Goal: Task Accomplishment & Management: Manage account settings

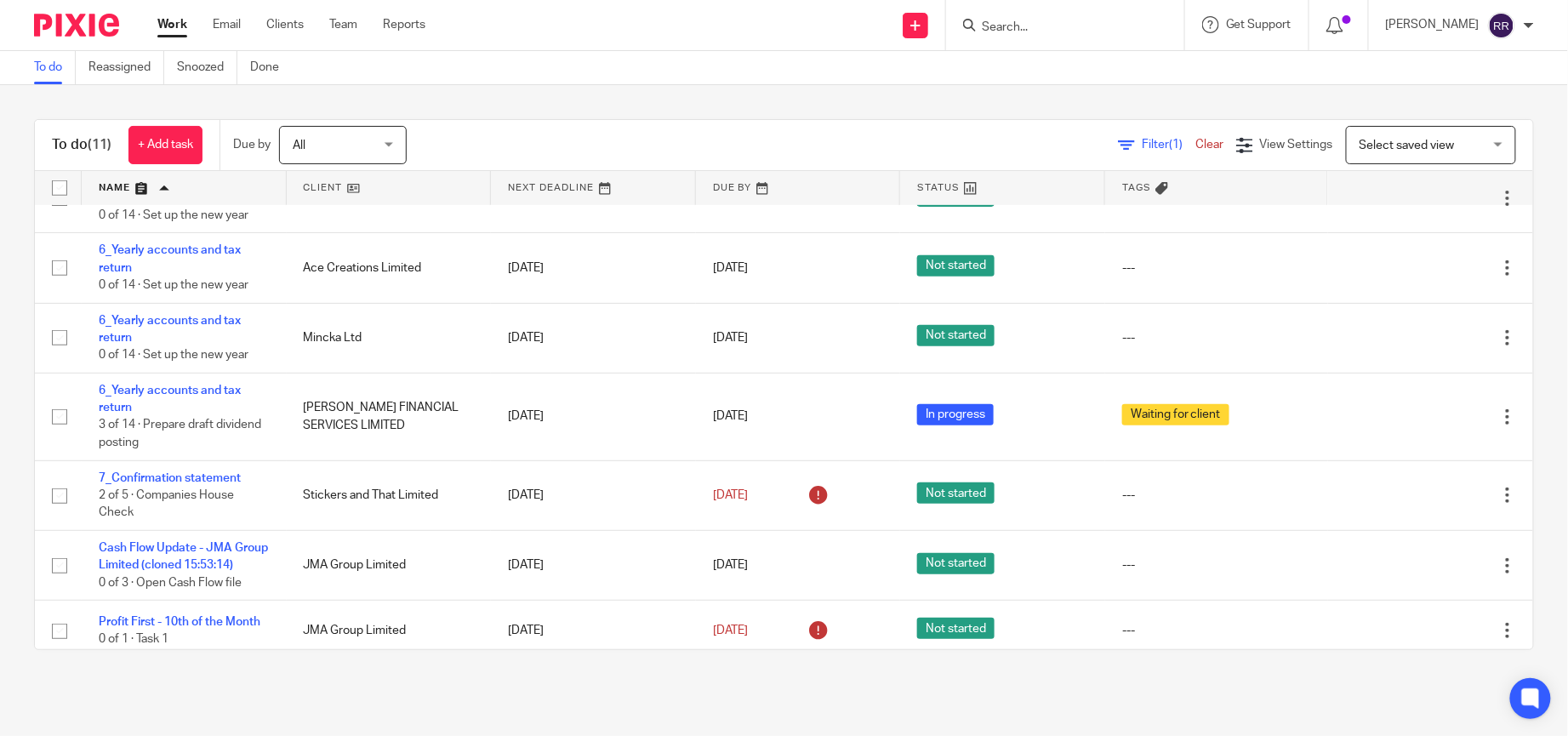
scroll to position [368, 0]
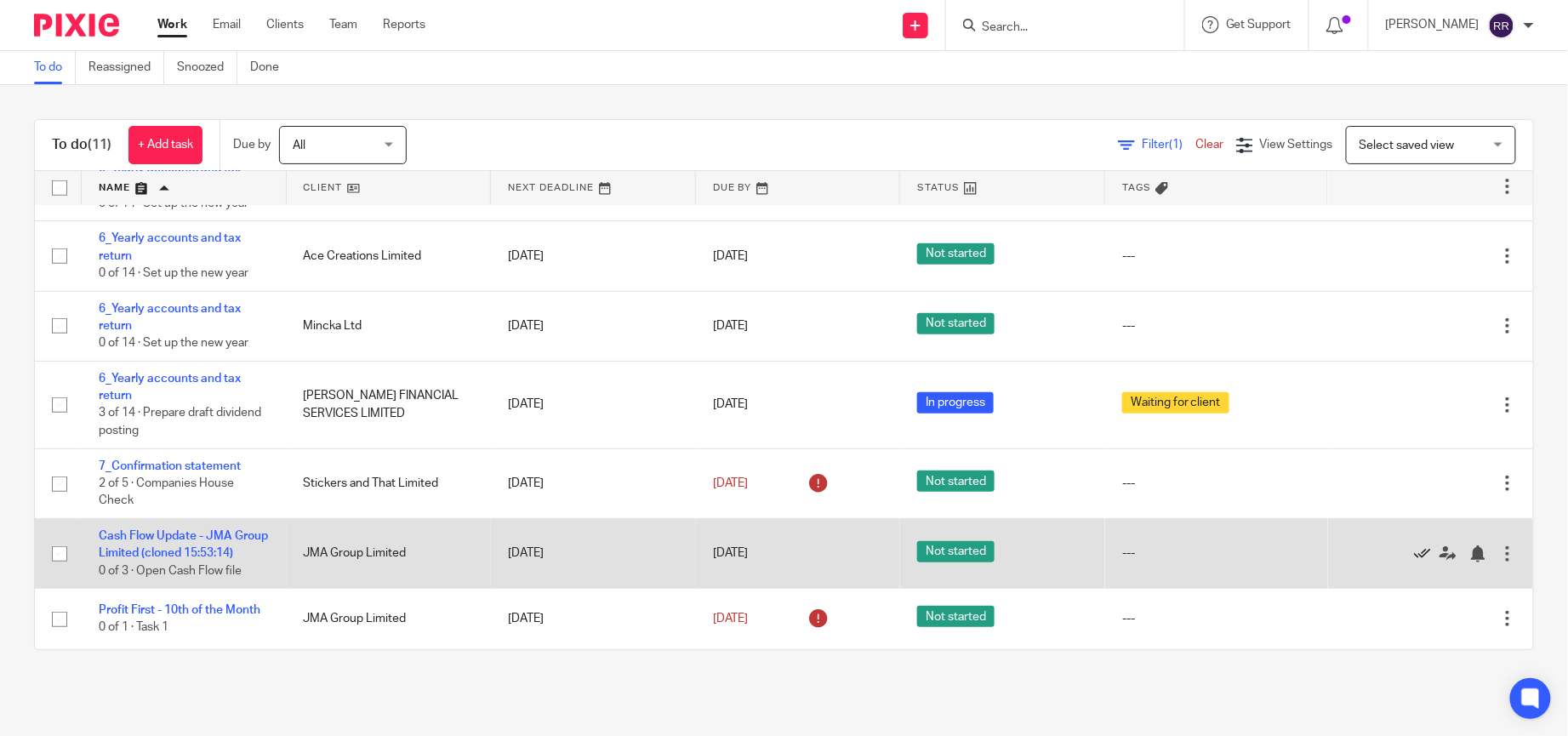
click at [1413, 545] on icon at bounding box center [1422, 553] width 17 height 17
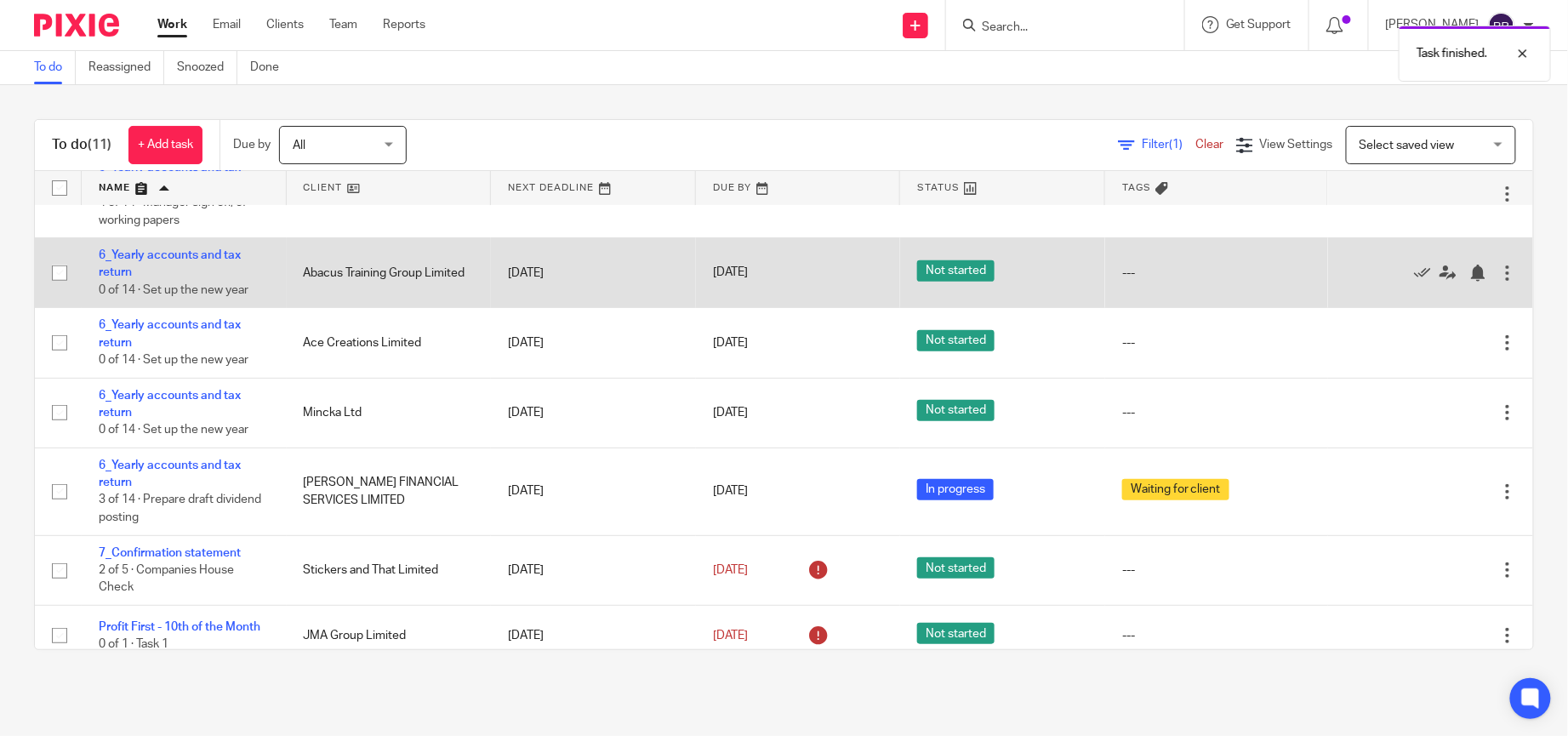
scroll to position [281, 0]
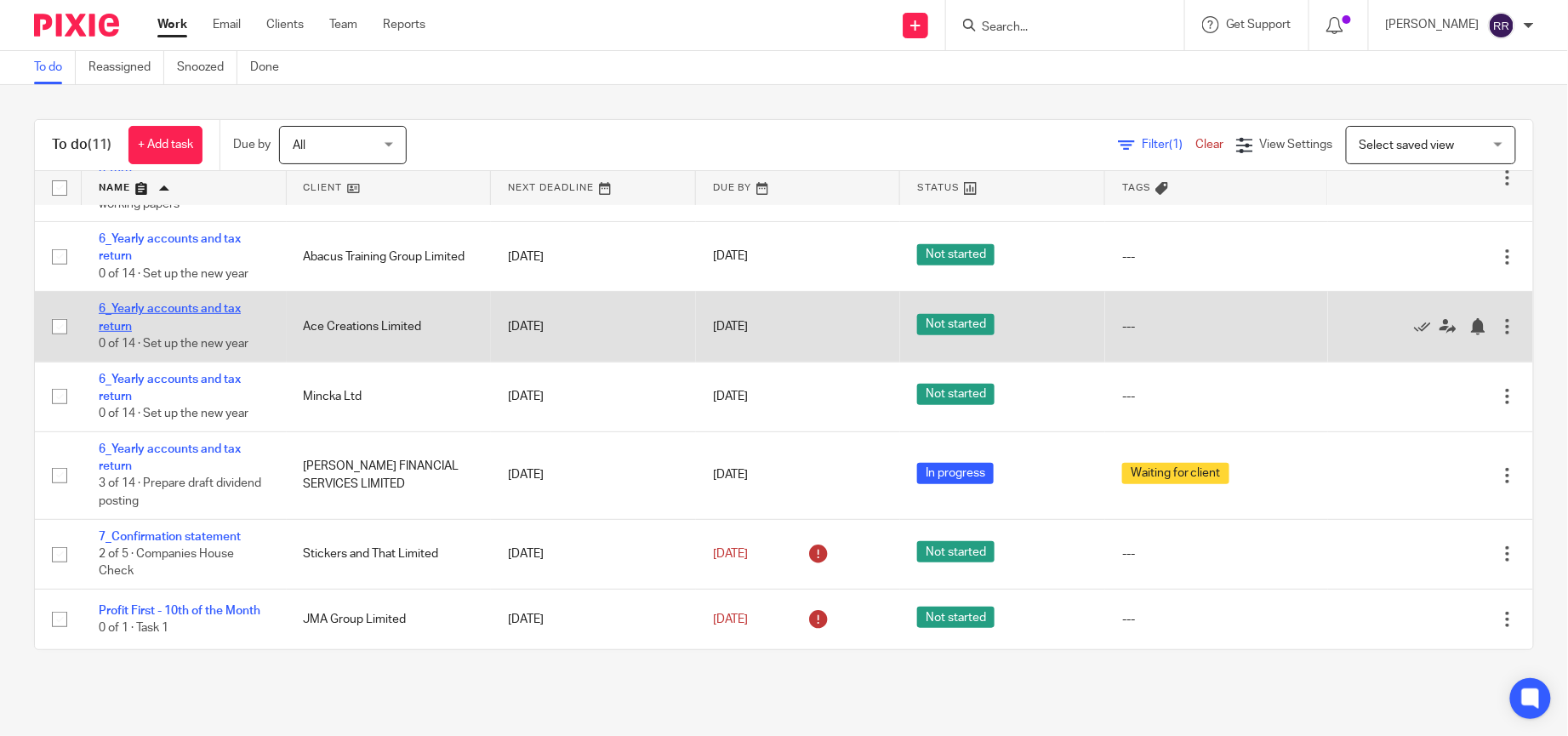
click at [230, 303] on link "6_Yearly accounts and tax return" at bounding box center [169, 317] width 142 height 29
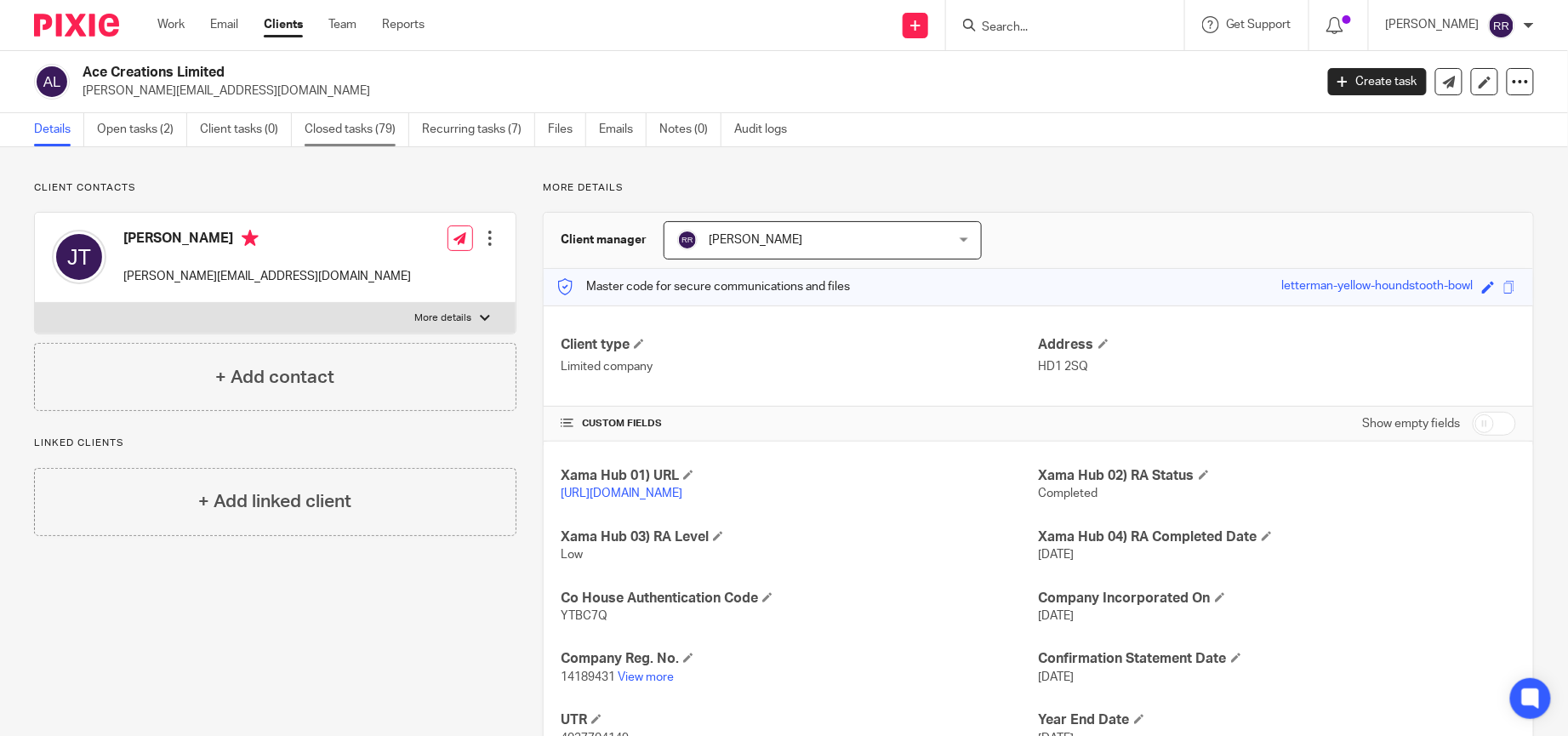
click at [368, 131] on link "Closed tasks (79)" at bounding box center [357, 129] width 105 height 33
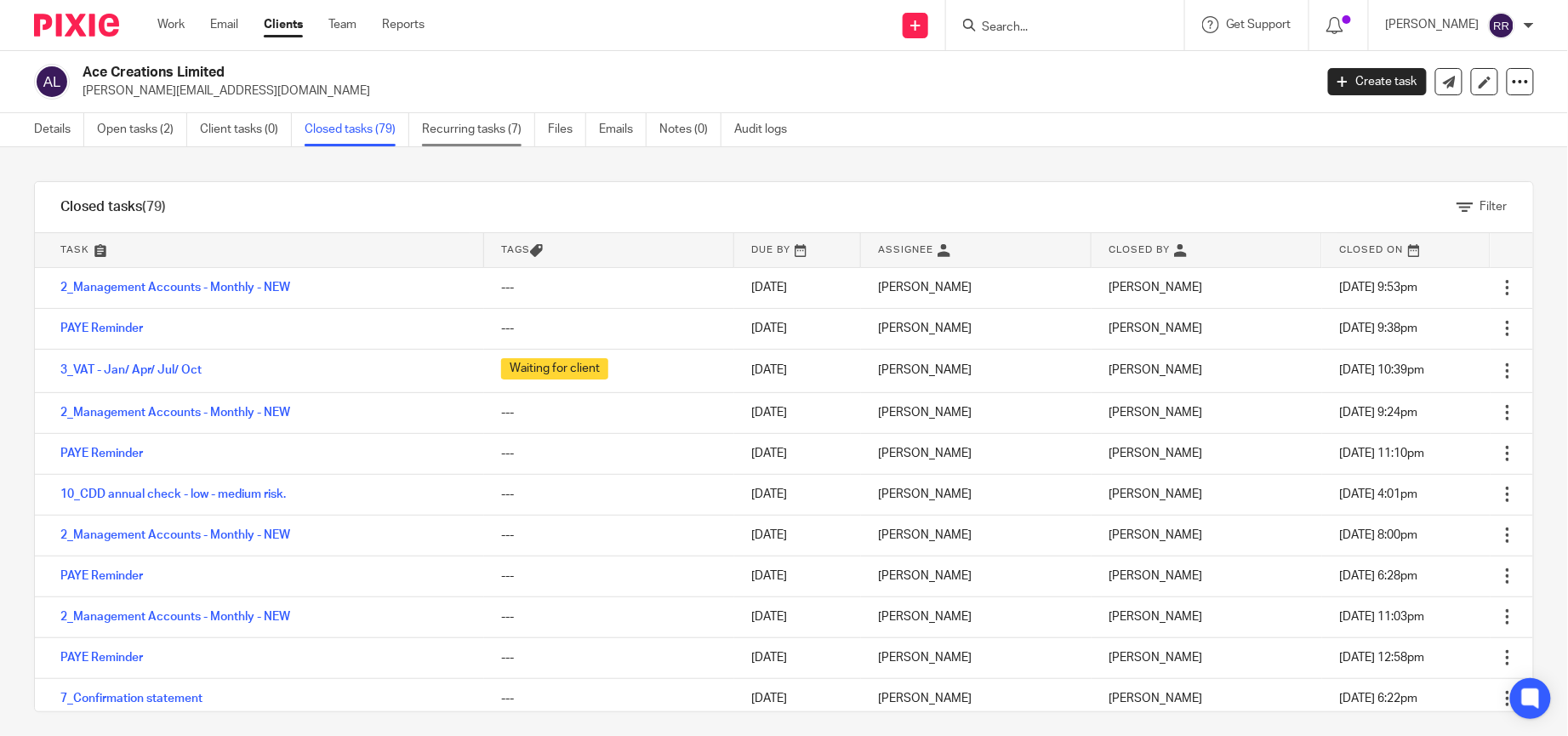
click at [452, 134] on link "Recurring tasks (7)" at bounding box center [478, 129] width 113 height 33
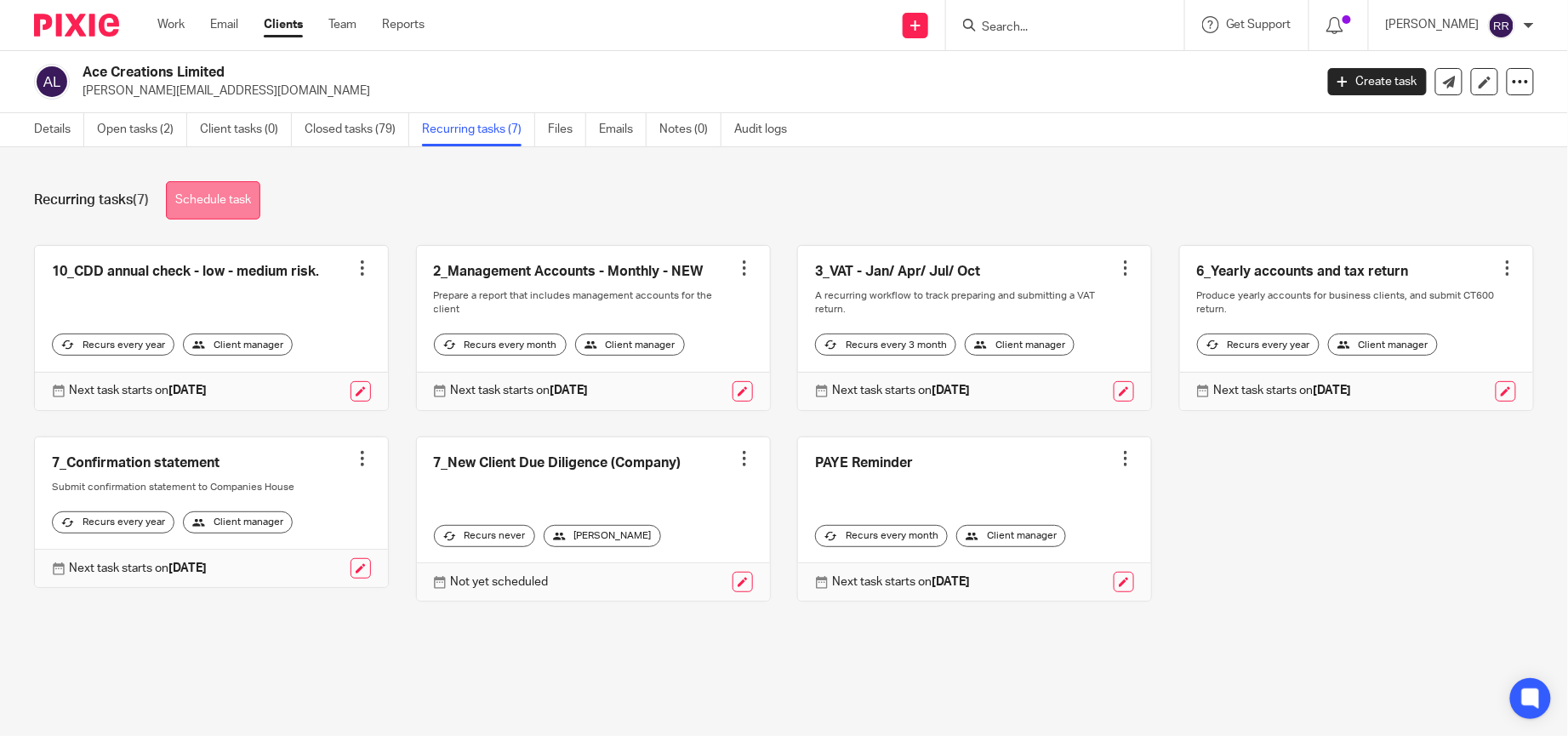
click at [245, 197] on link "Schedule task" at bounding box center [213, 200] width 94 height 38
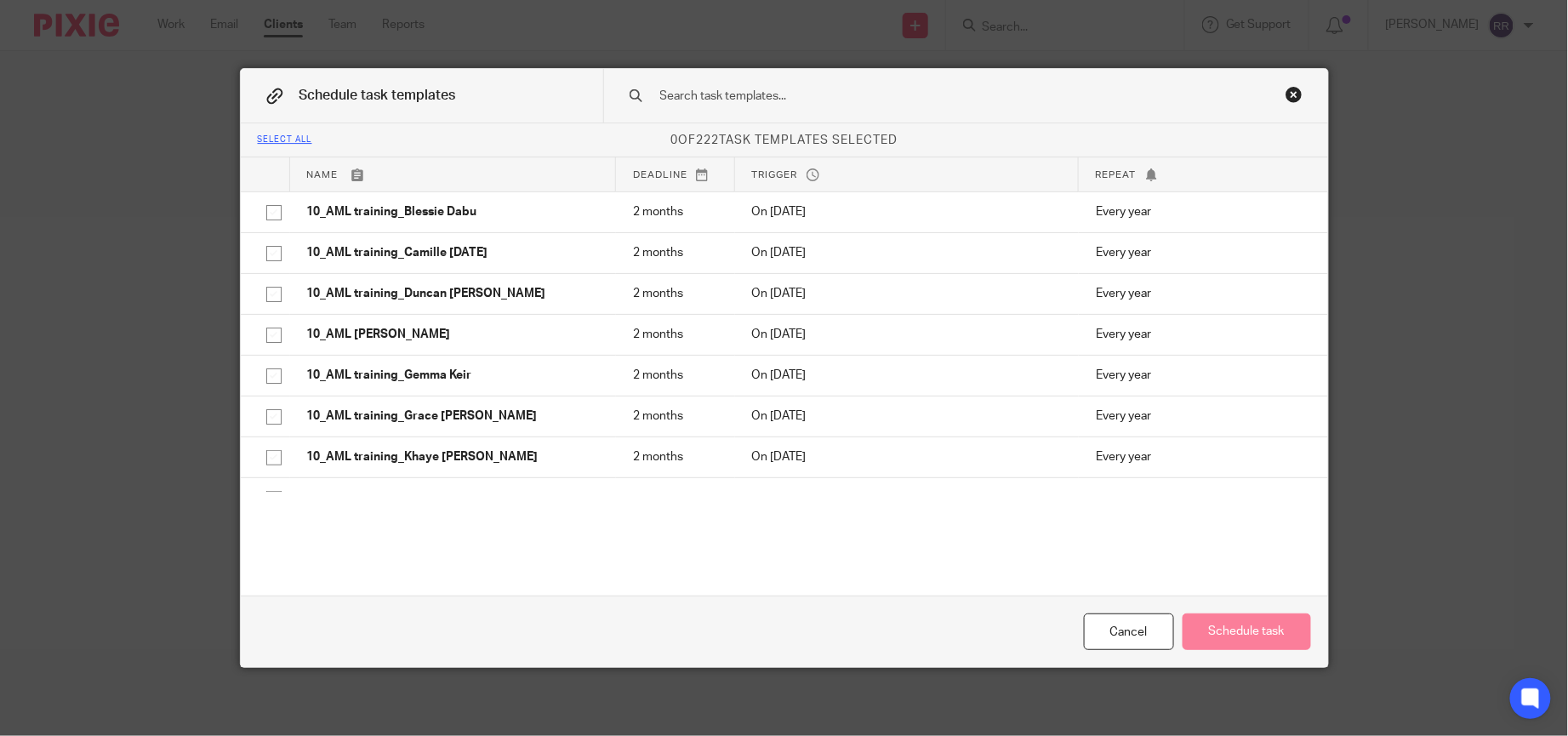
click at [857, 82] on div at bounding box center [965, 95] width 724 height 53
click at [874, 104] on input "text" at bounding box center [939, 96] width 561 height 19
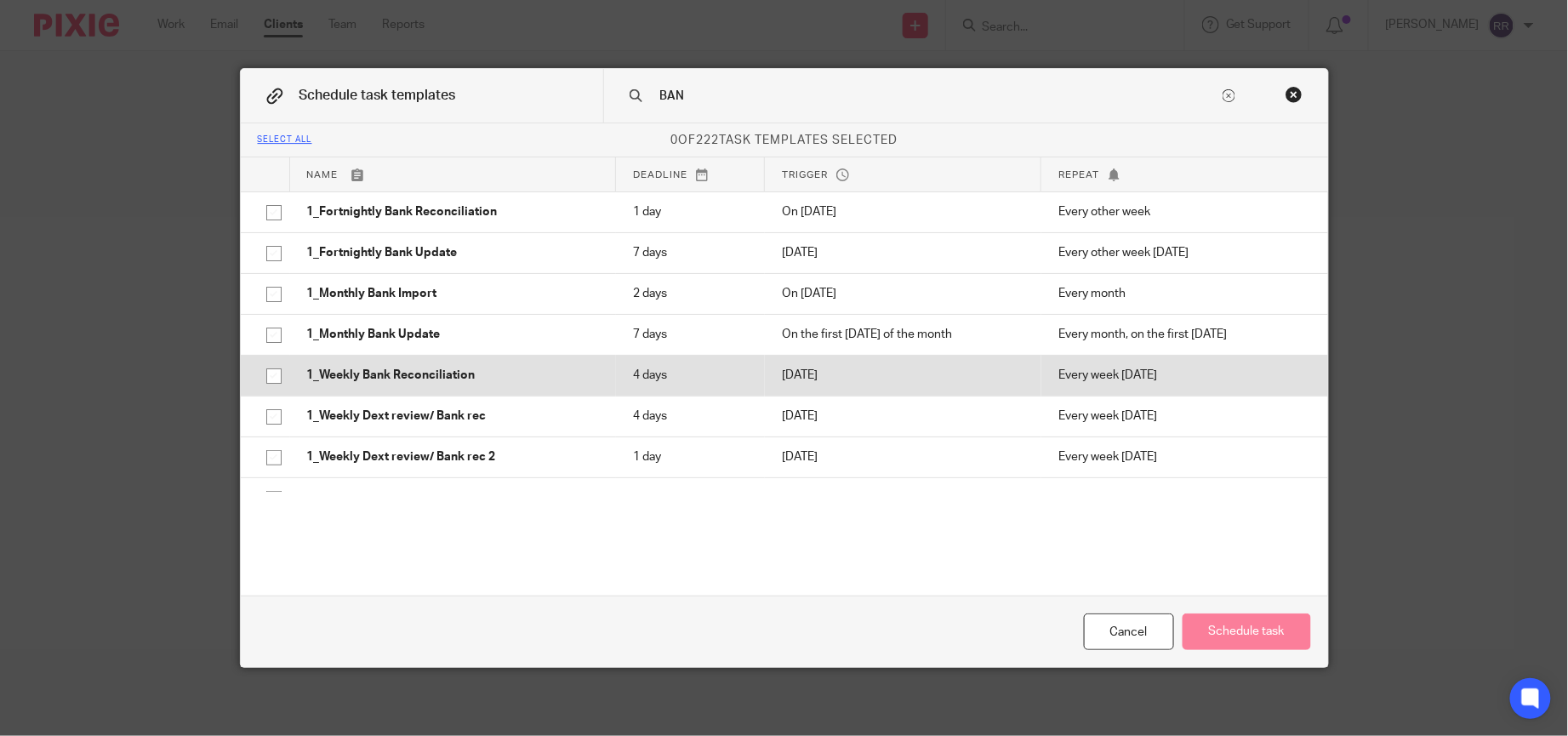
type input "BAN"
click at [266, 373] on input "checkbox" at bounding box center [274, 376] width 33 height 33
checkbox input "true"
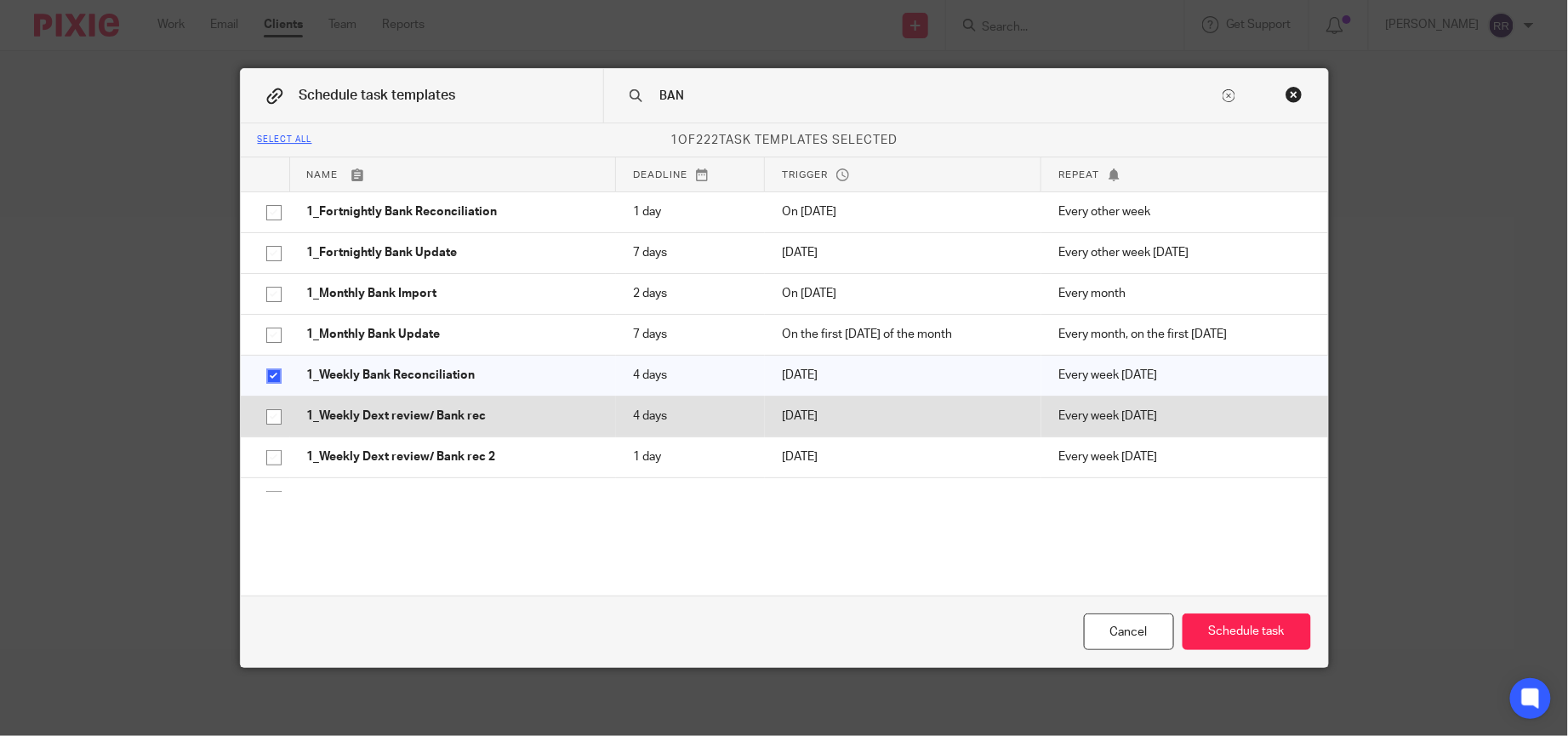
click at [259, 417] on input "checkbox" at bounding box center [274, 417] width 33 height 33
checkbox input "false"
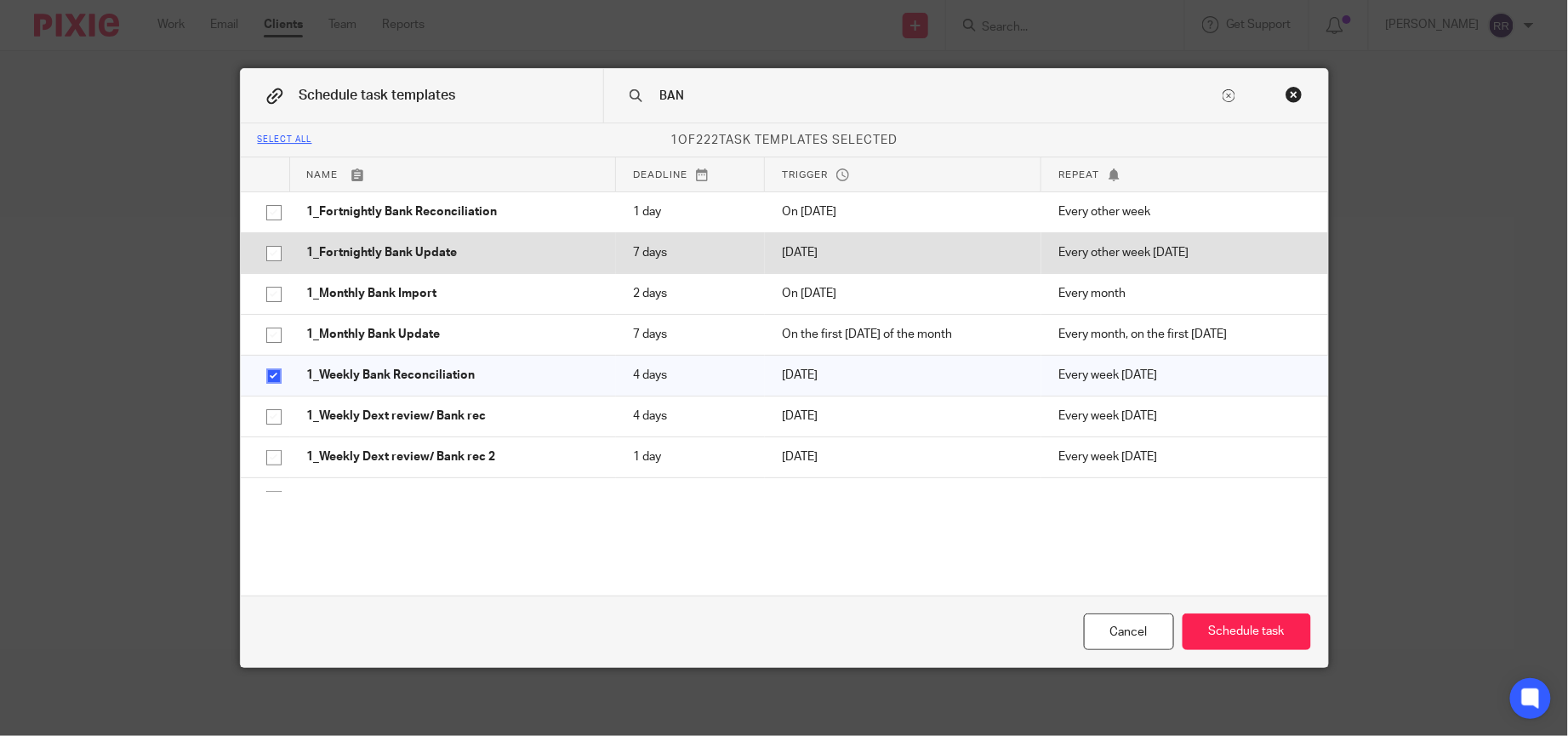
click at [263, 258] on input "checkbox" at bounding box center [274, 253] width 33 height 33
click at [267, 250] on input "checkbox" at bounding box center [274, 253] width 33 height 33
checkbox input "false"
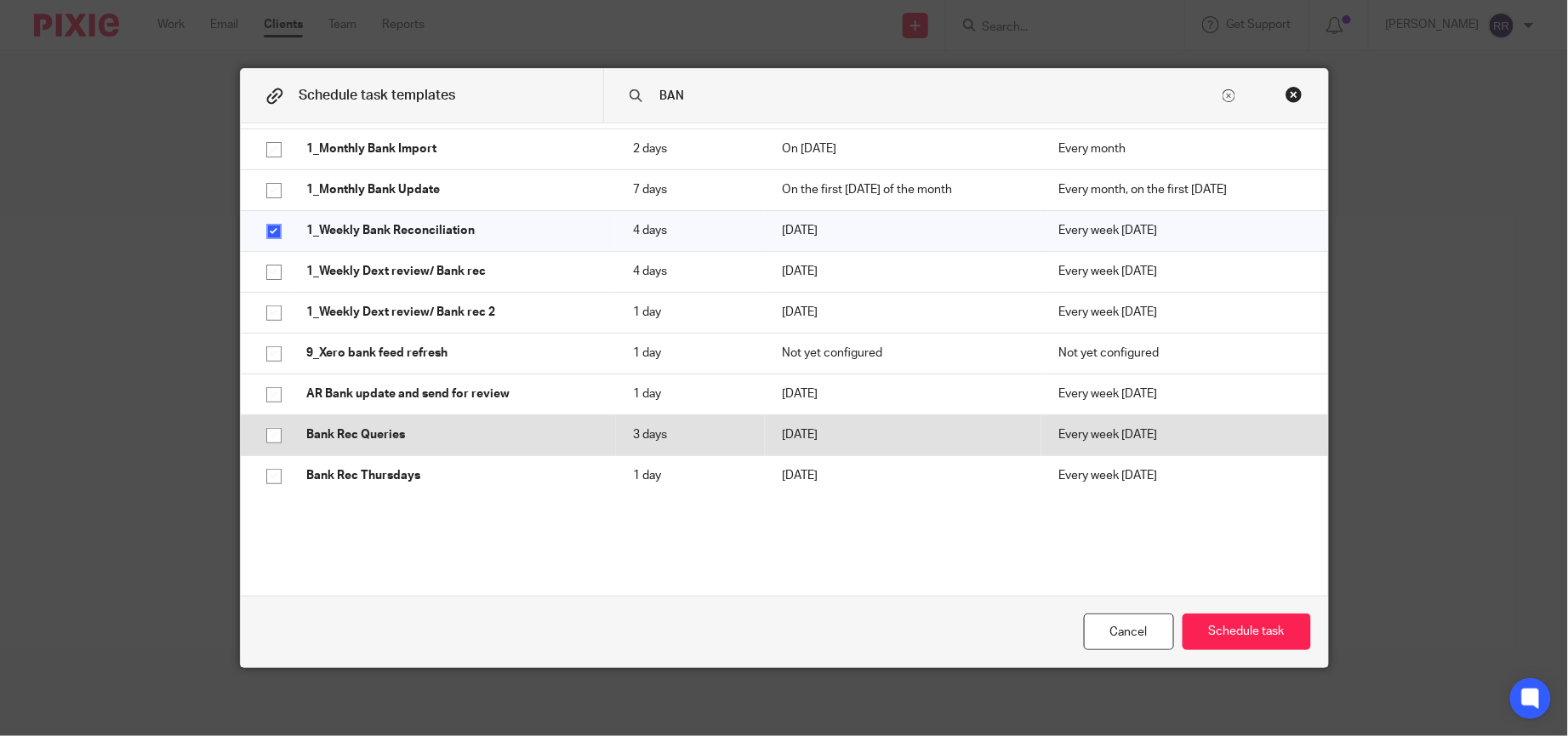
scroll to position [148, 0]
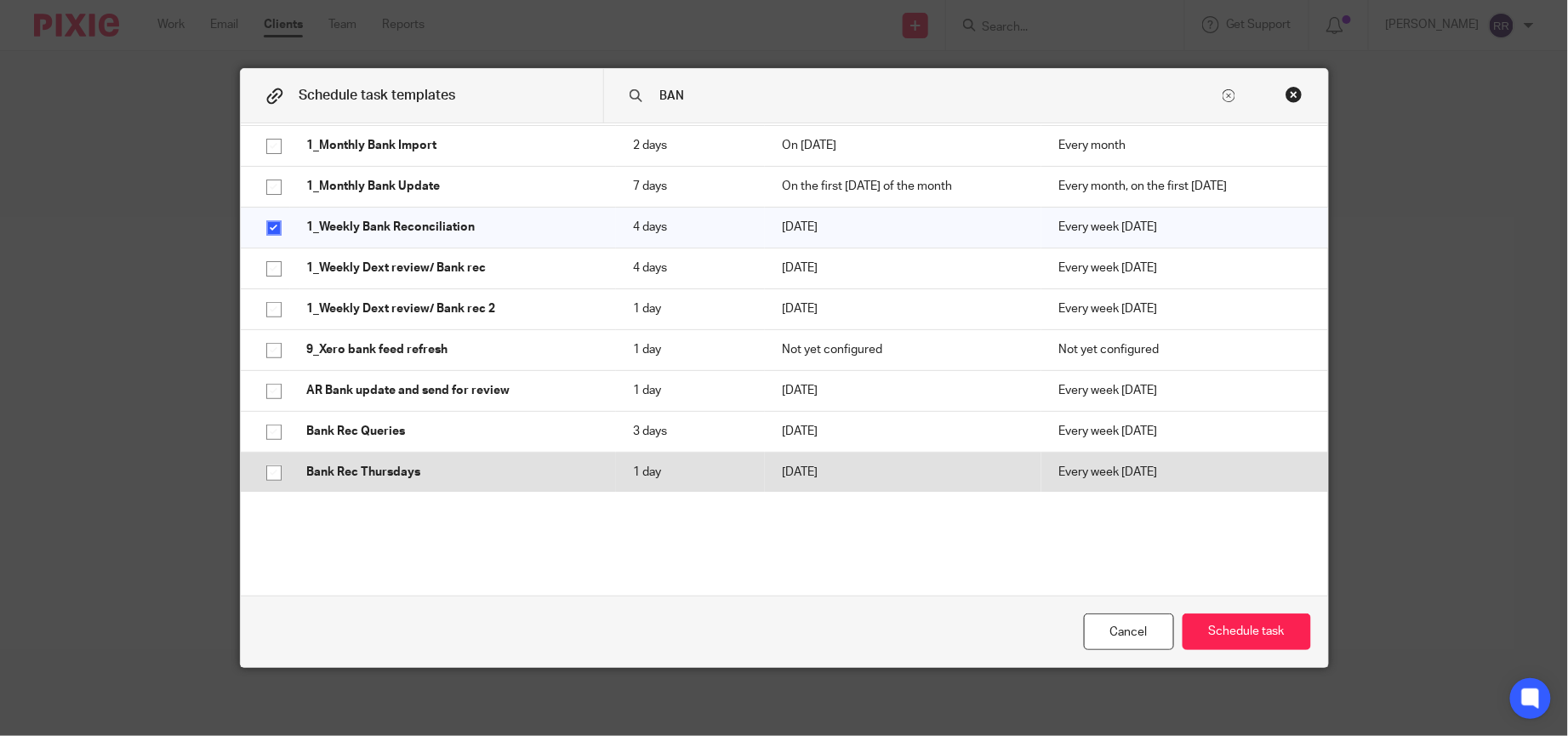
click at [263, 480] on input "checkbox" at bounding box center [274, 473] width 33 height 33
checkbox input "true"
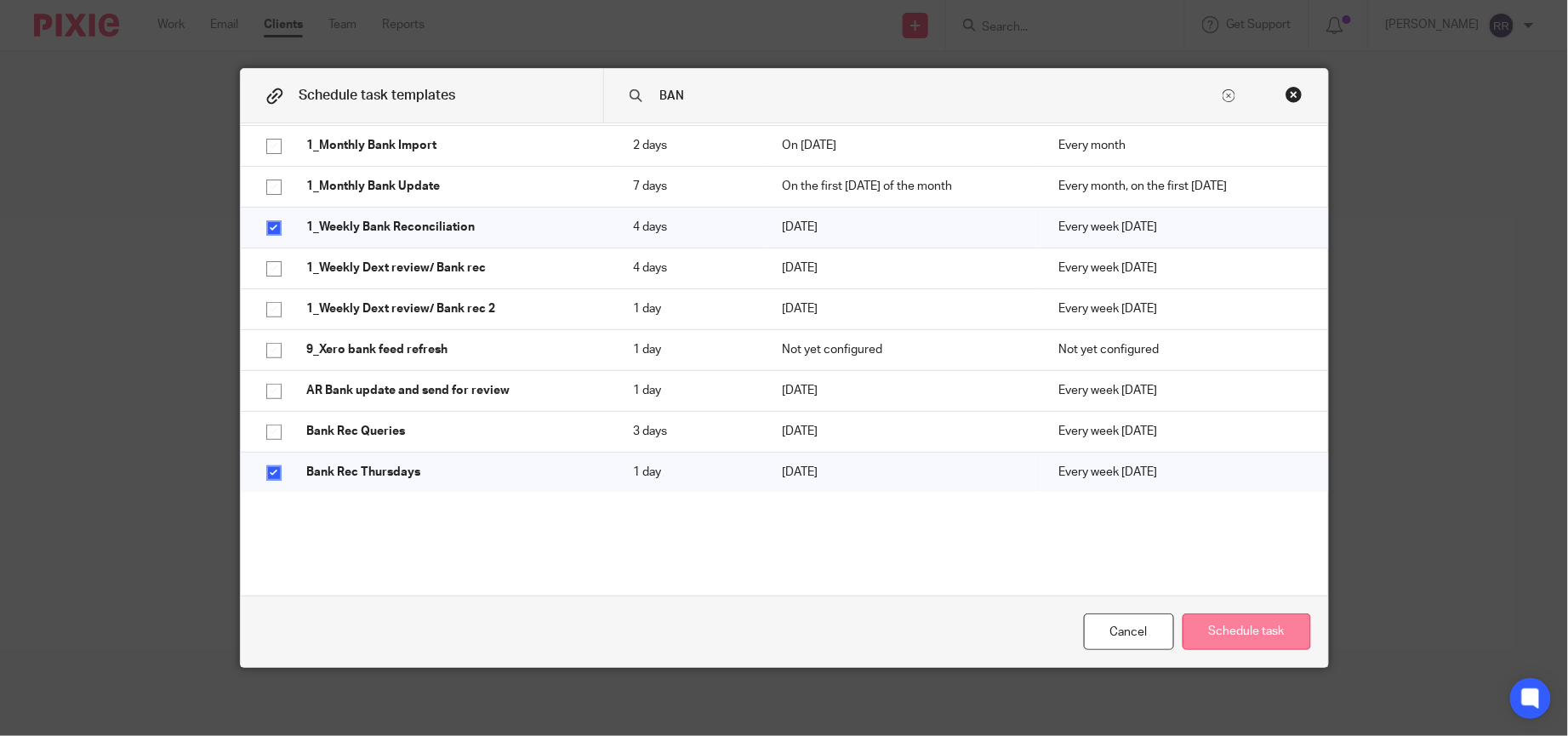
click at [1254, 623] on button "Schedule task" at bounding box center [1247, 631] width 128 height 36
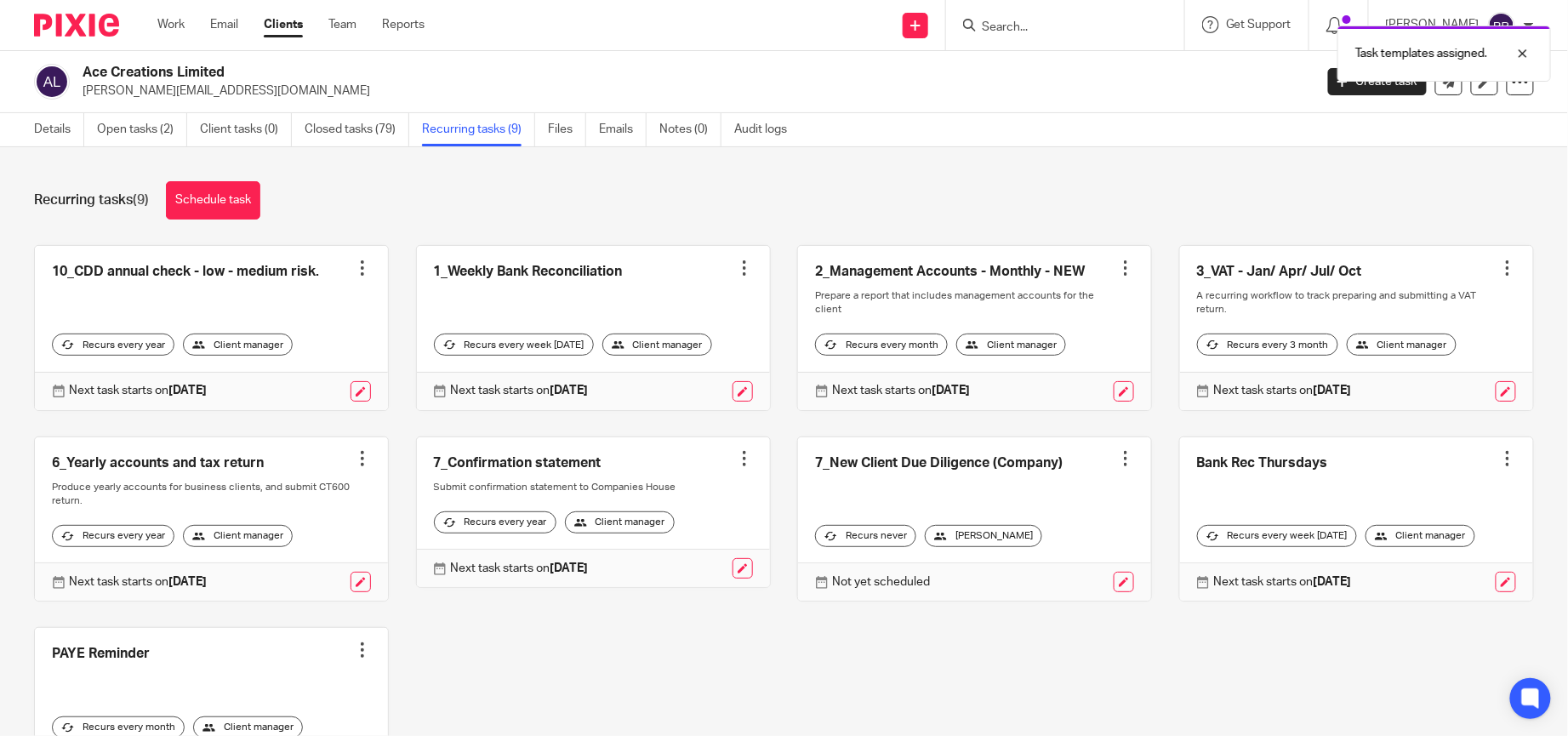
click at [194, 22] on ul "Work Email Clients Team Reports" at bounding box center [304, 24] width 293 height 17
click at [184, 24] on link "Work" at bounding box center [171, 24] width 27 height 17
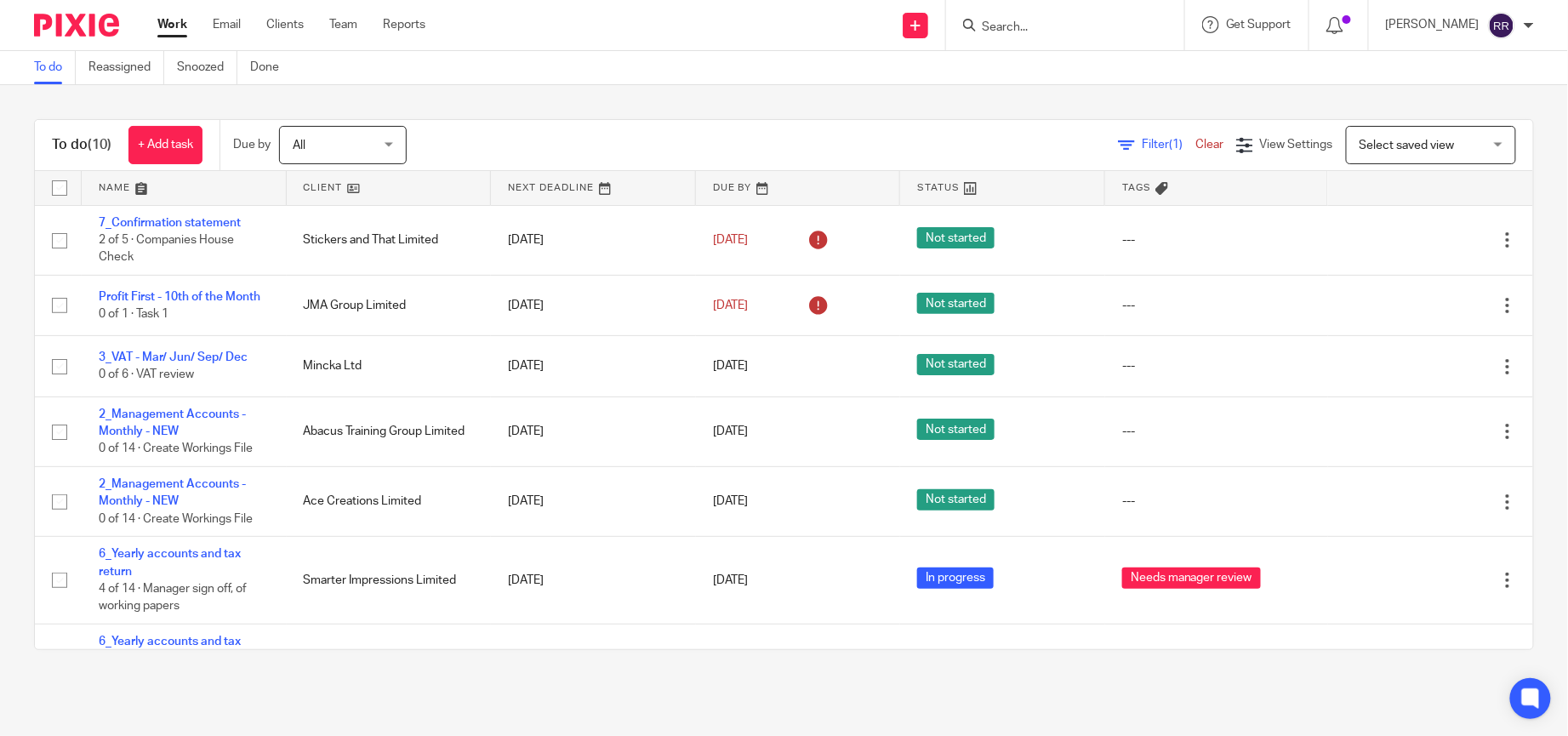
click at [150, 185] on link at bounding box center [184, 188] width 205 height 34
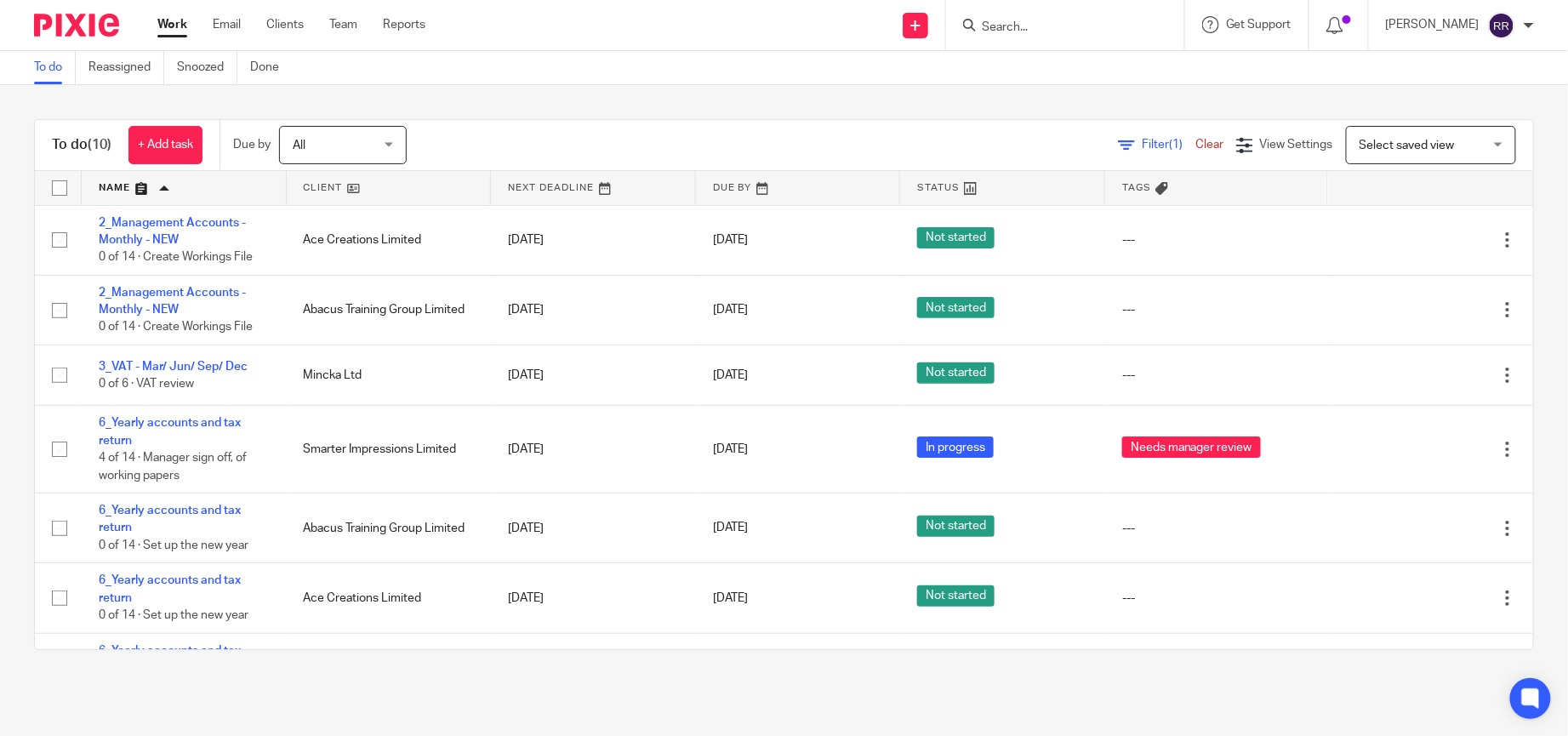
drag, startPoint x: 184, startPoint y: 27, endPoint x: 197, endPoint y: 5, distance: 25.6
click at [184, 27] on link "Work" at bounding box center [172, 24] width 30 height 17
